Goal: Book appointment/travel/reservation

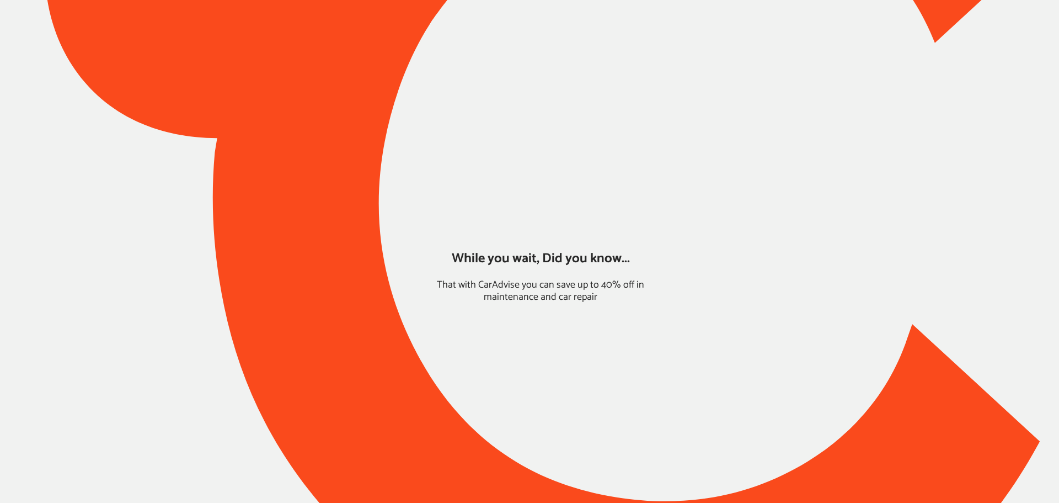
type input "*******"
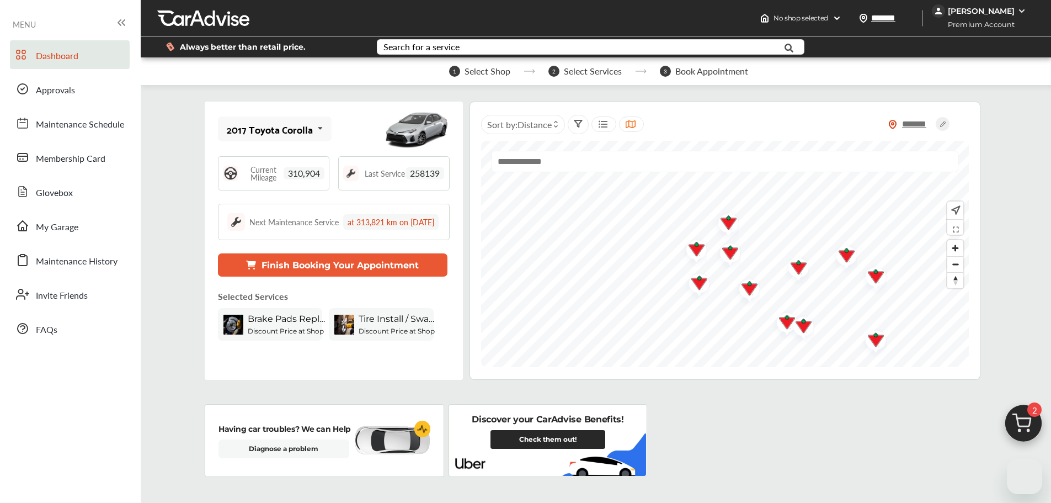
click at [278, 132] on div "2017 Toyota Corolla" at bounding box center [270, 129] width 86 height 11
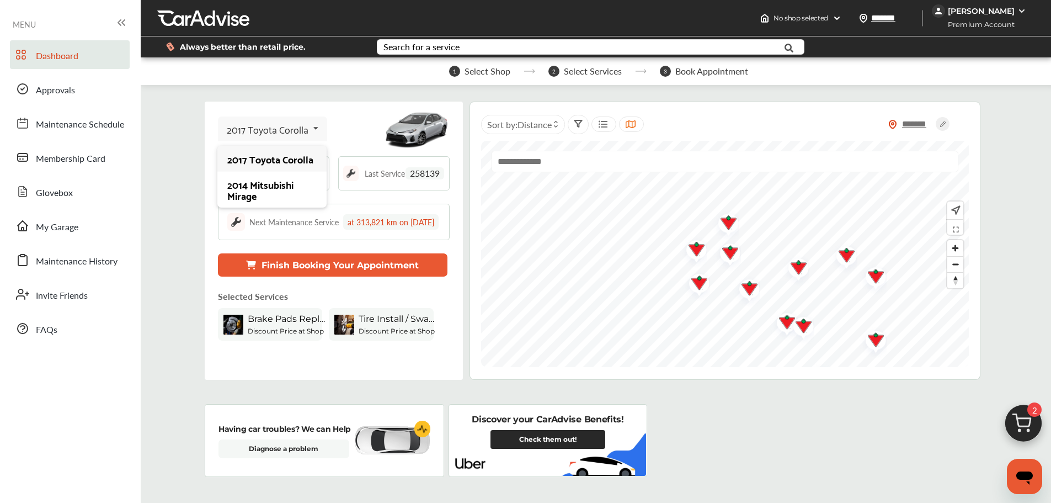
click at [280, 186] on div "2014 Mitsubishi Mirage" at bounding box center [271, 190] width 89 height 22
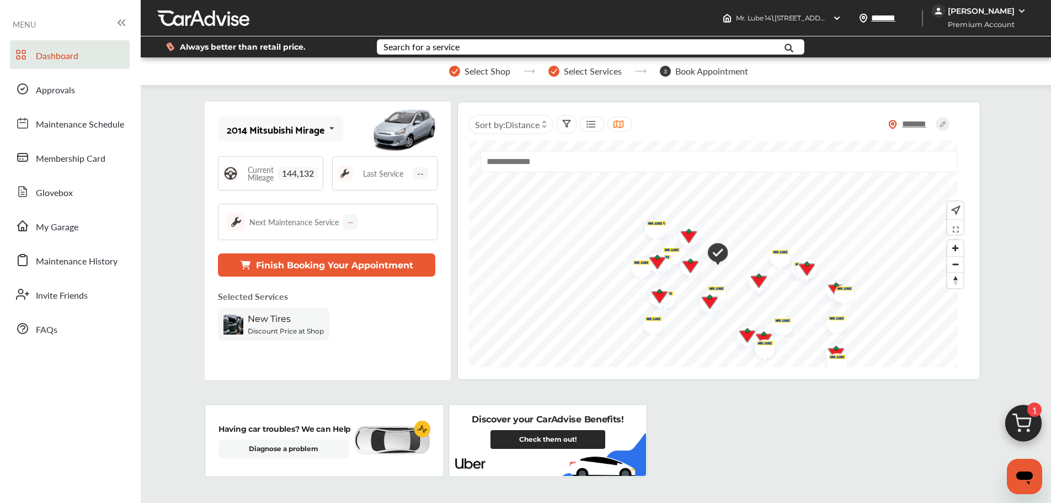
click at [1033, 425] on img at bounding box center [1023, 425] width 53 height 53
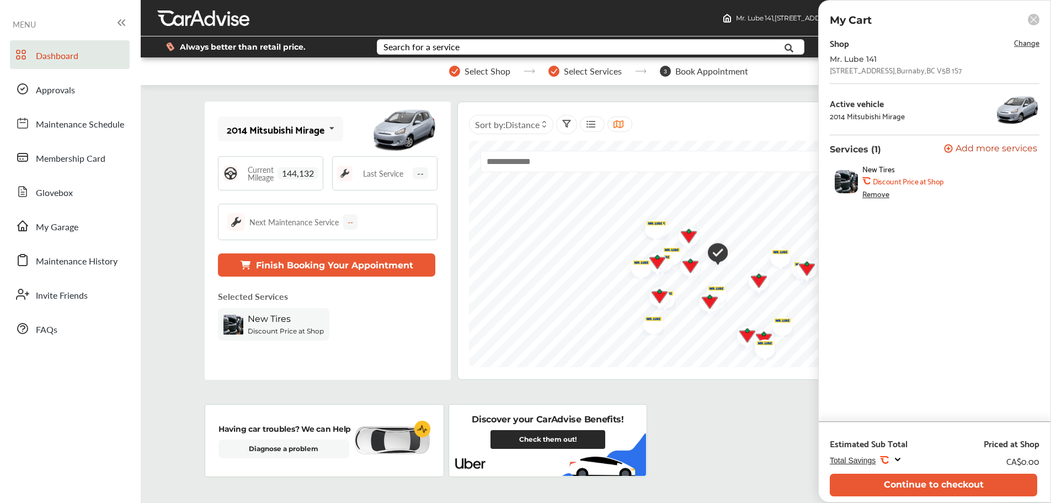
click at [936, 481] on button "Continue to checkout" at bounding box center [933, 484] width 207 height 23
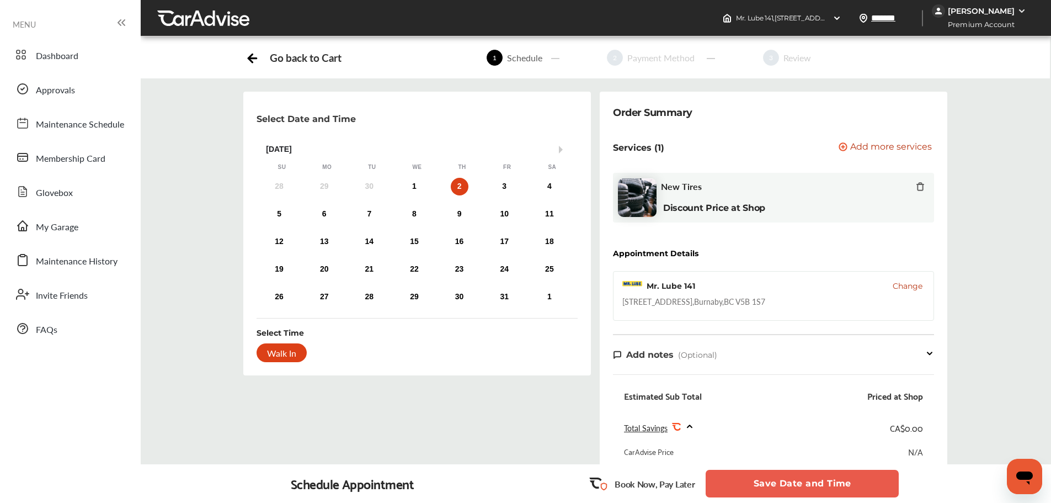
click at [900, 290] on span "Change" at bounding box center [908, 285] width 30 height 11
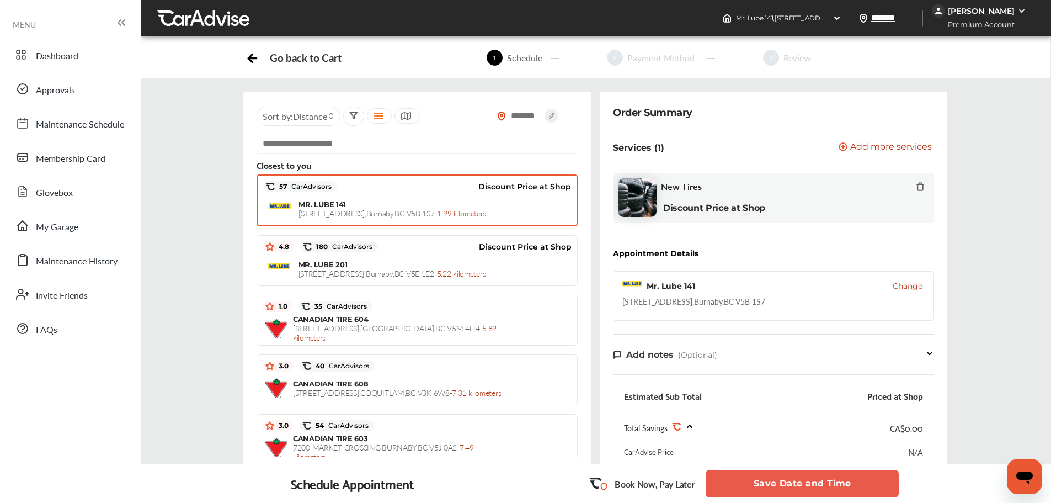
click at [407, 274] on span "[STREET_ADDRESS] - 5.22 kilometers" at bounding box center [392, 273] width 188 height 11
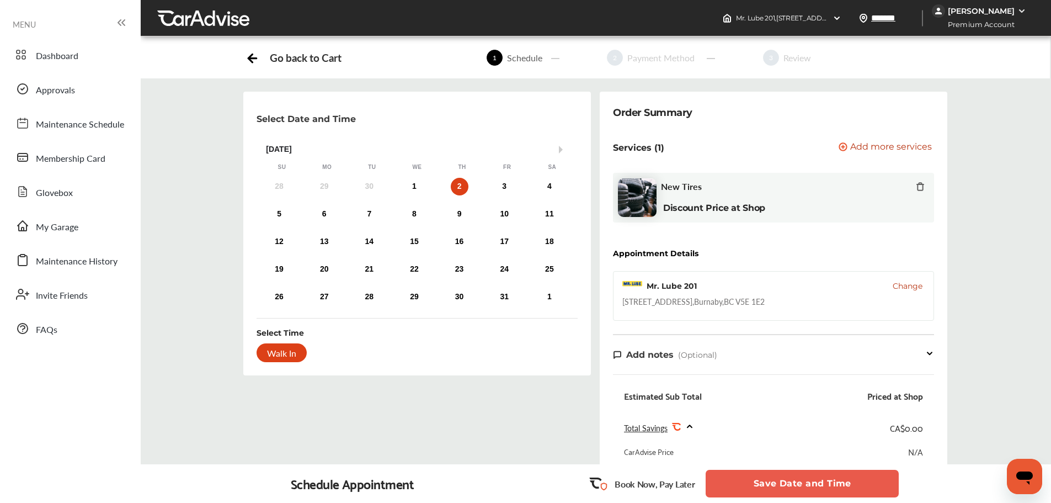
click at [412, 188] on div "1" at bounding box center [415, 187] width 18 height 18
click at [744, 488] on button "Save Date and Time" at bounding box center [802, 484] width 193 height 28
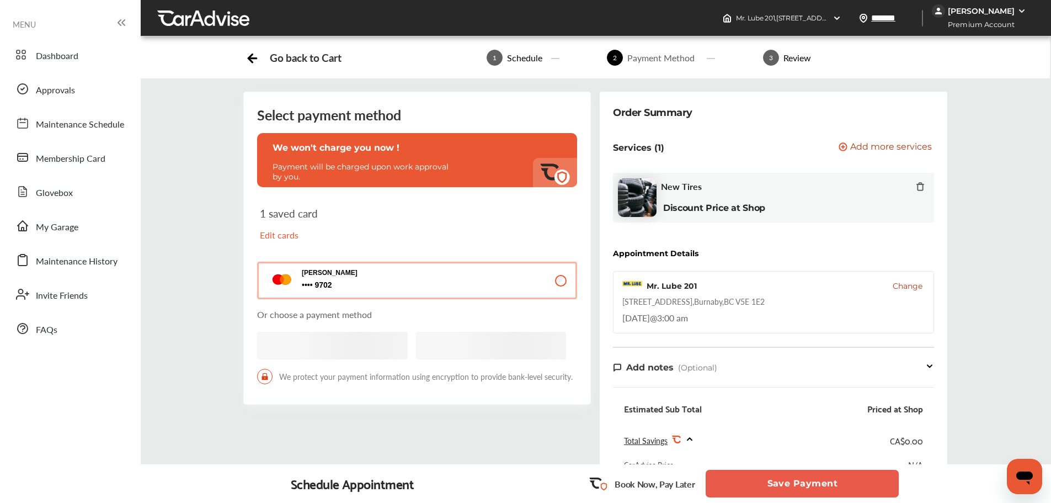
click at [745, 476] on button "Save Payment" at bounding box center [802, 484] width 193 height 28
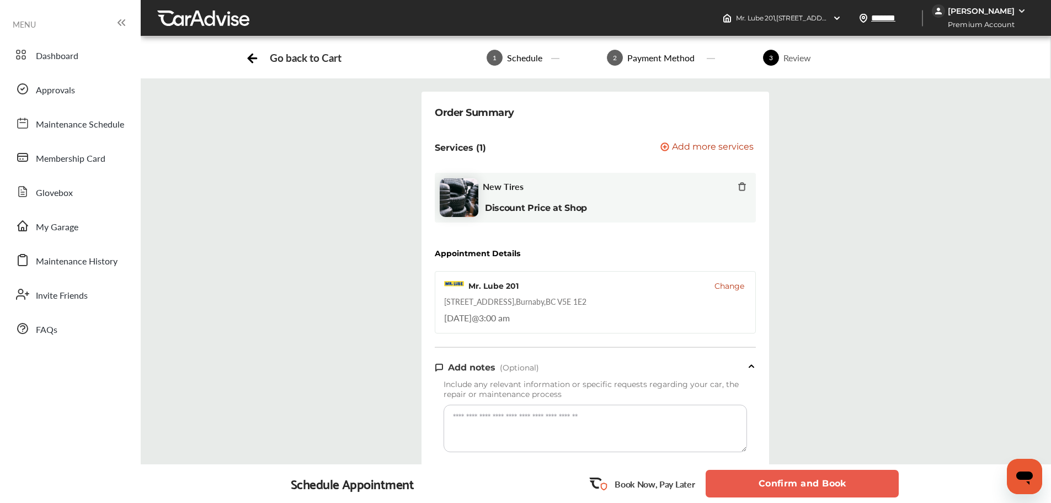
click at [754, 484] on button "Confirm and Book" at bounding box center [802, 484] width 193 height 28
